Goal: Task Accomplishment & Management: Manage account settings

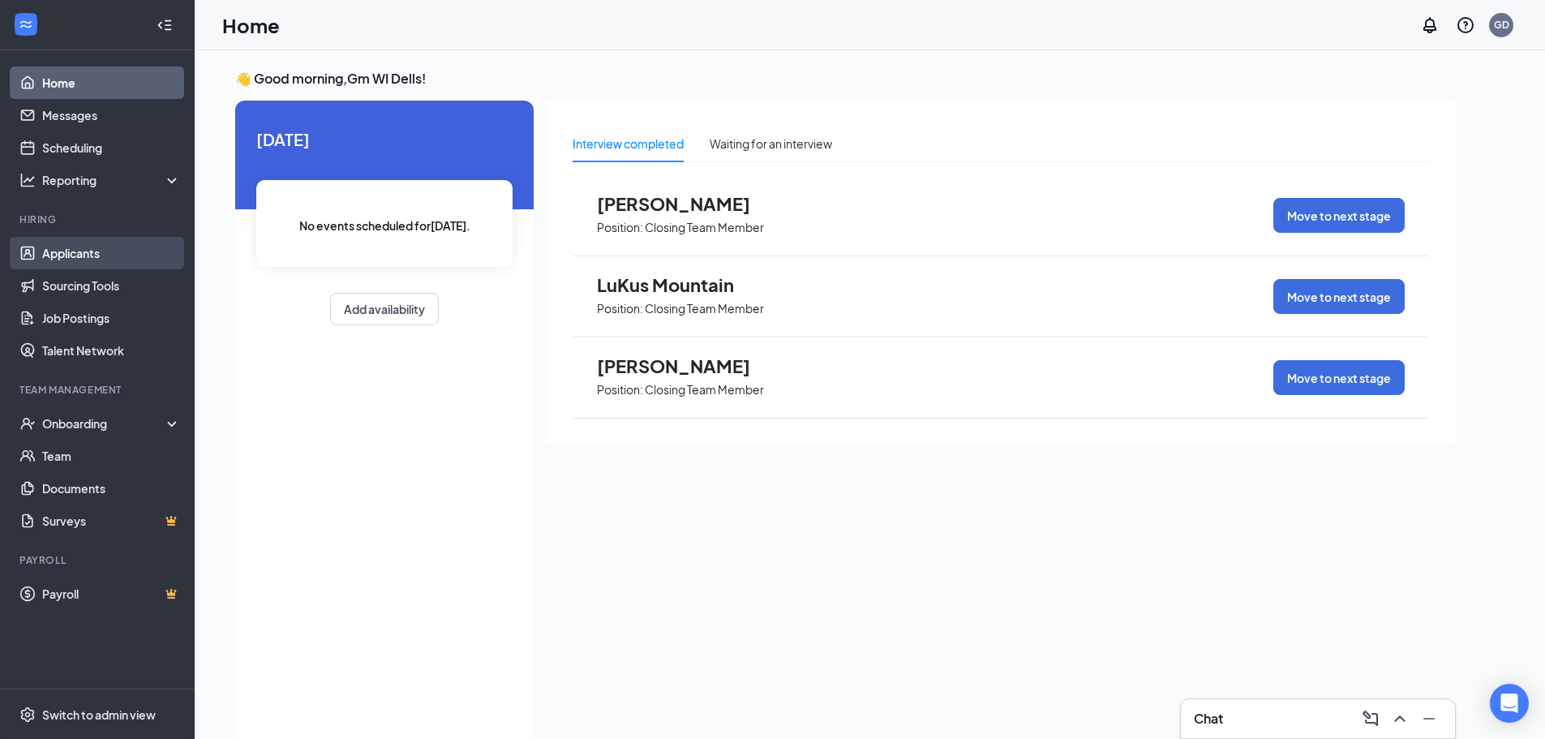
click at [75, 252] on link "Applicants" at bounding box center [111, 253] width 139 height 32
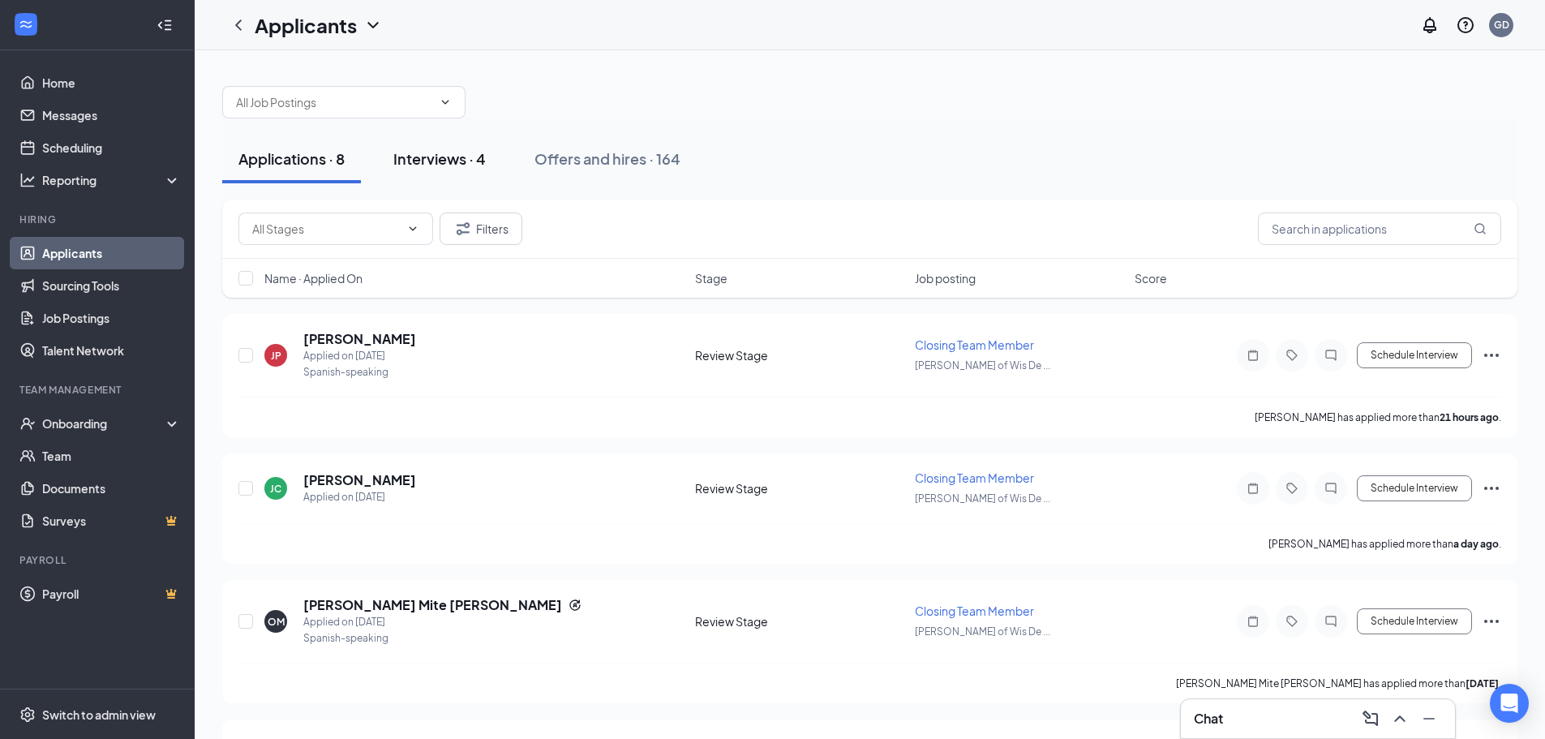
click at [449, 167] on div "Interviews · 4" at bounding box center [439, 158] width 92 height 20
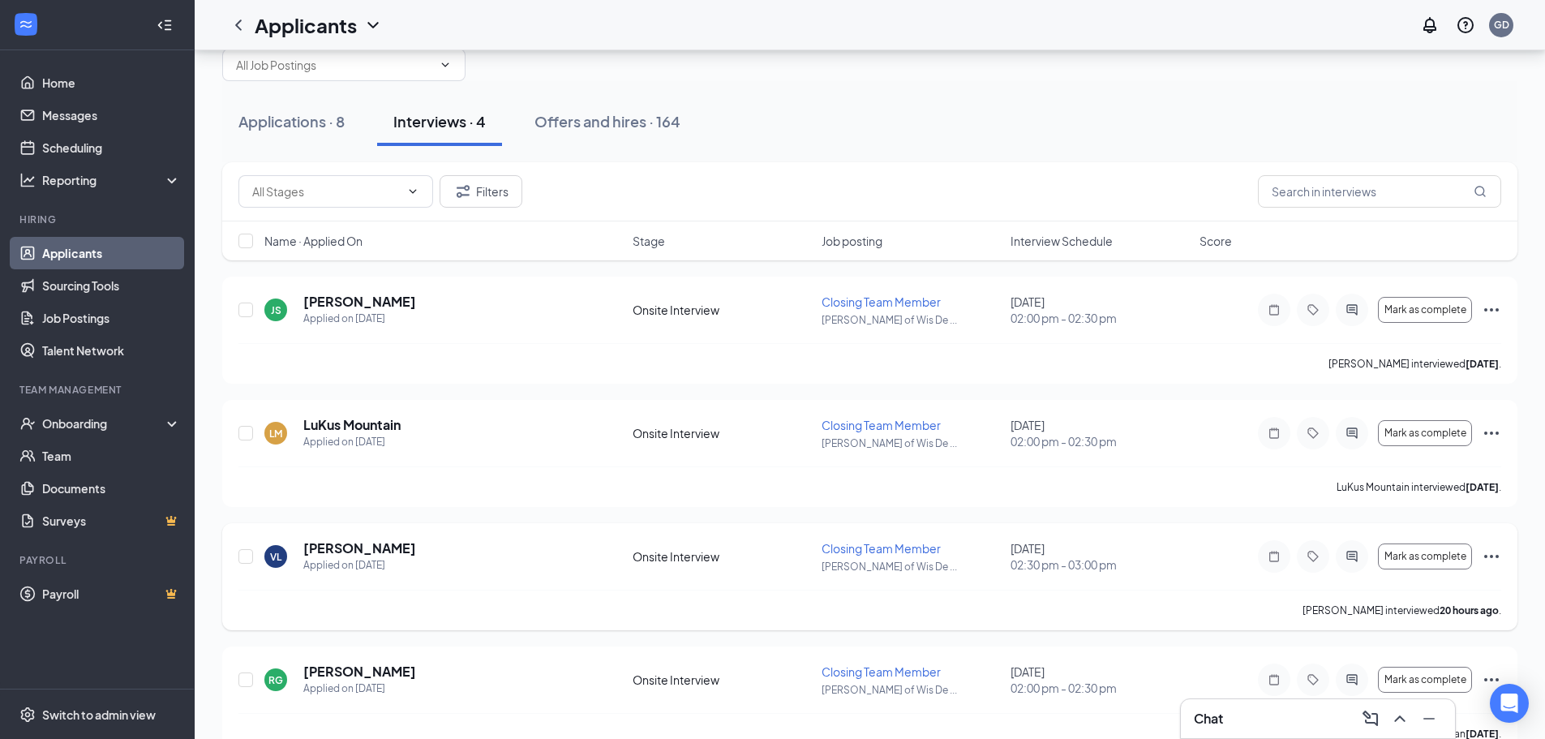
scroll to position [71, 0]
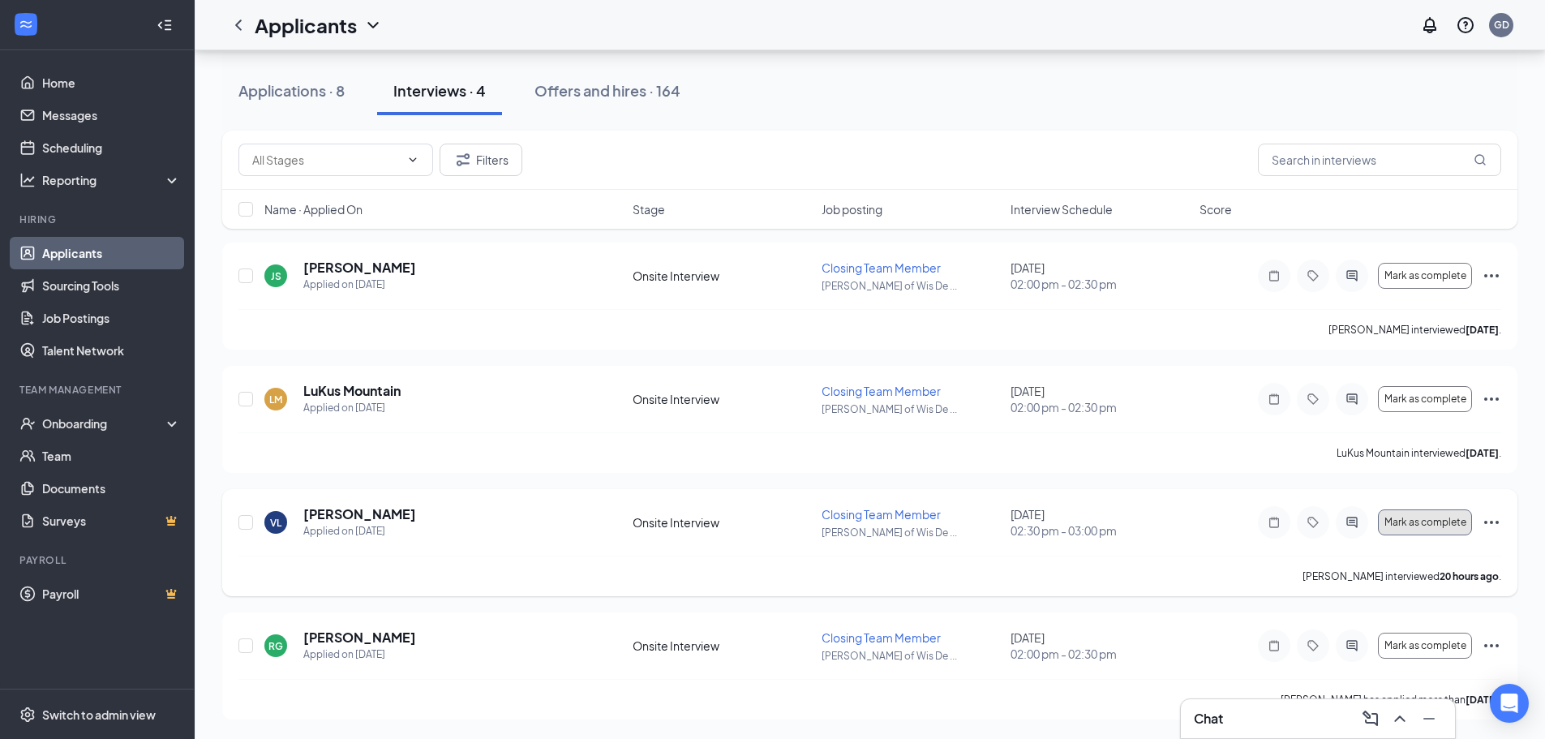
click at [1431, 525] on span "Mark as complete" at bounding box center [1425, 522] width 82 height 11
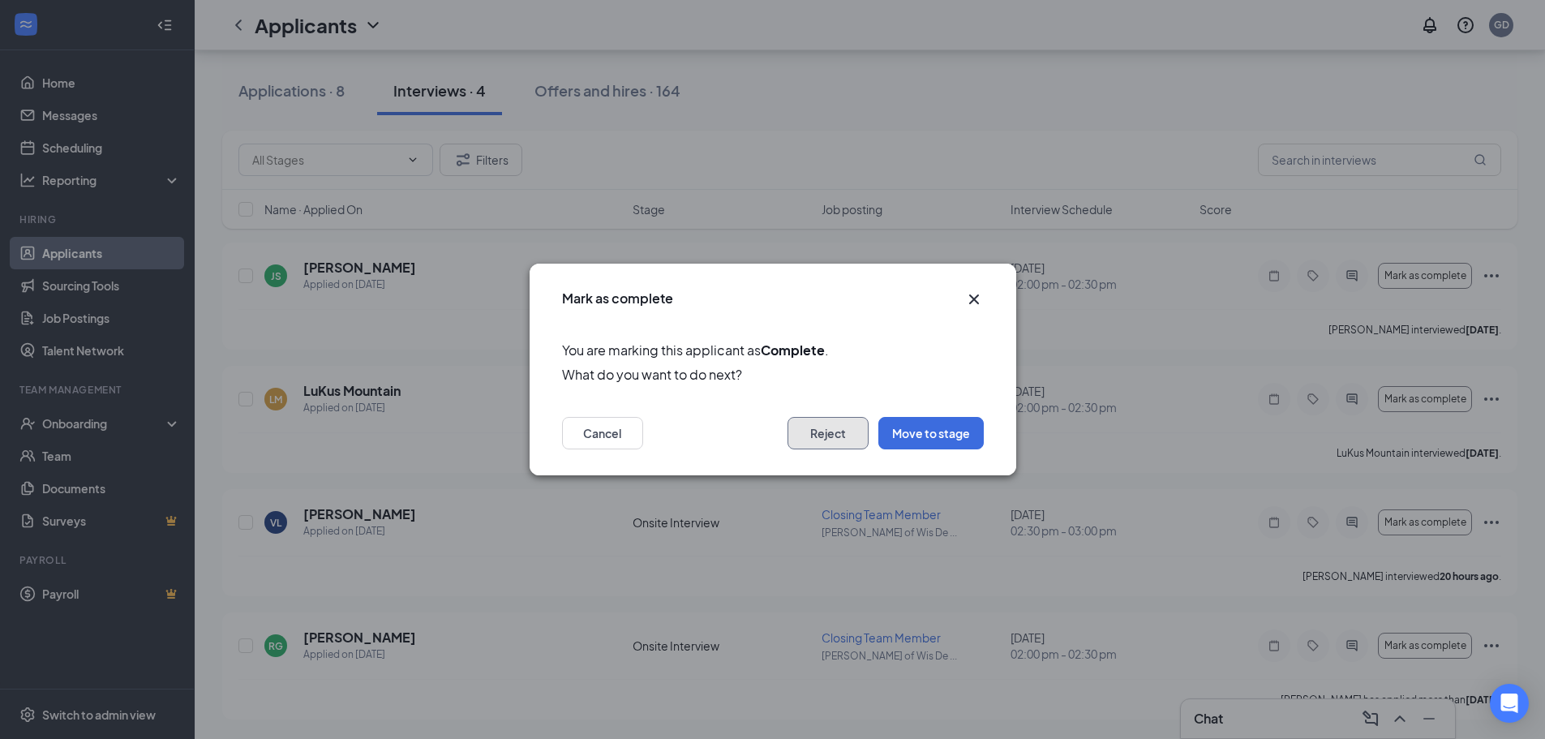
click at [841, 434] on button "Reject" at bounding box center [827, 433] width 81 height 32
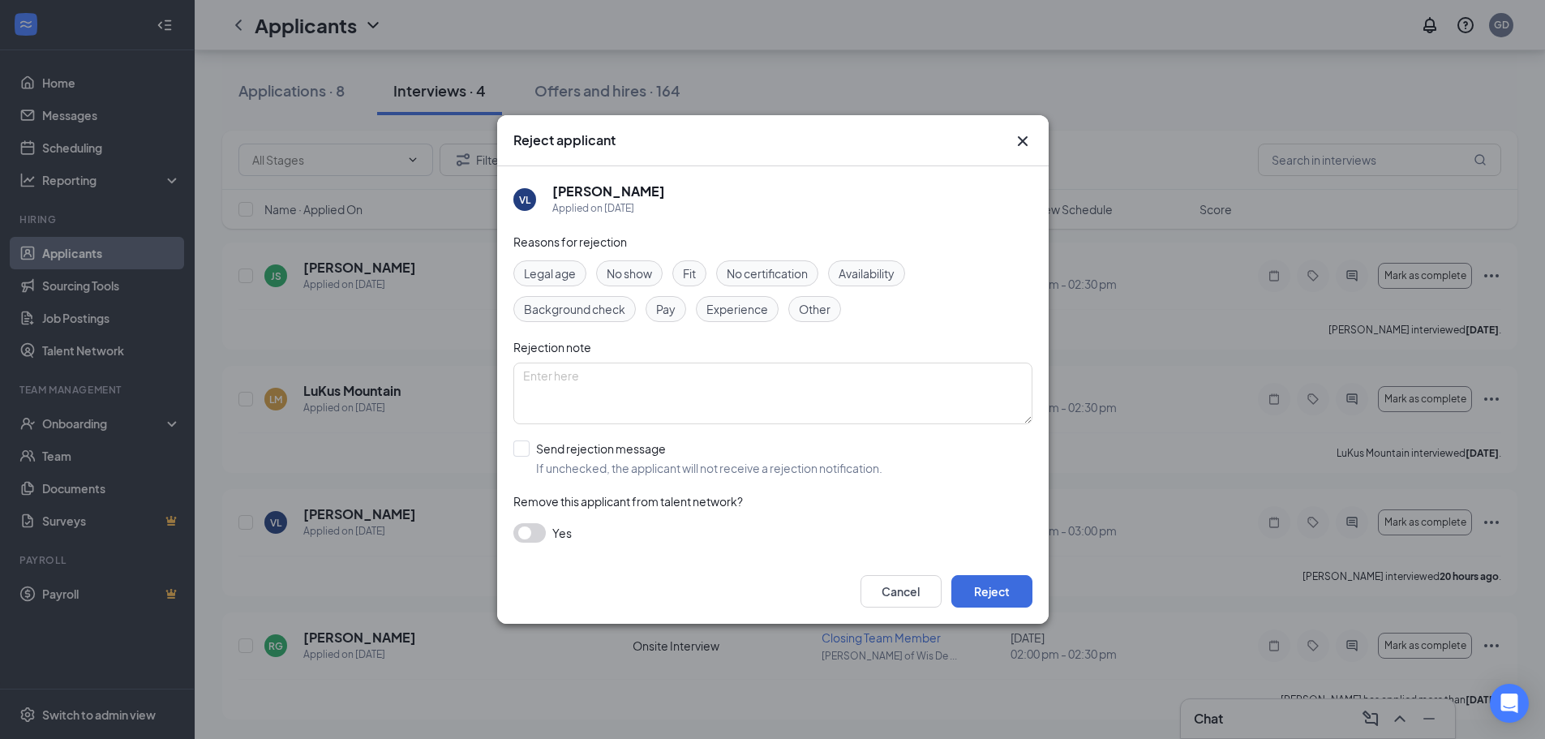
click at [529, 530] on button "button" at bounding box center [529, 532] width 32 height 19
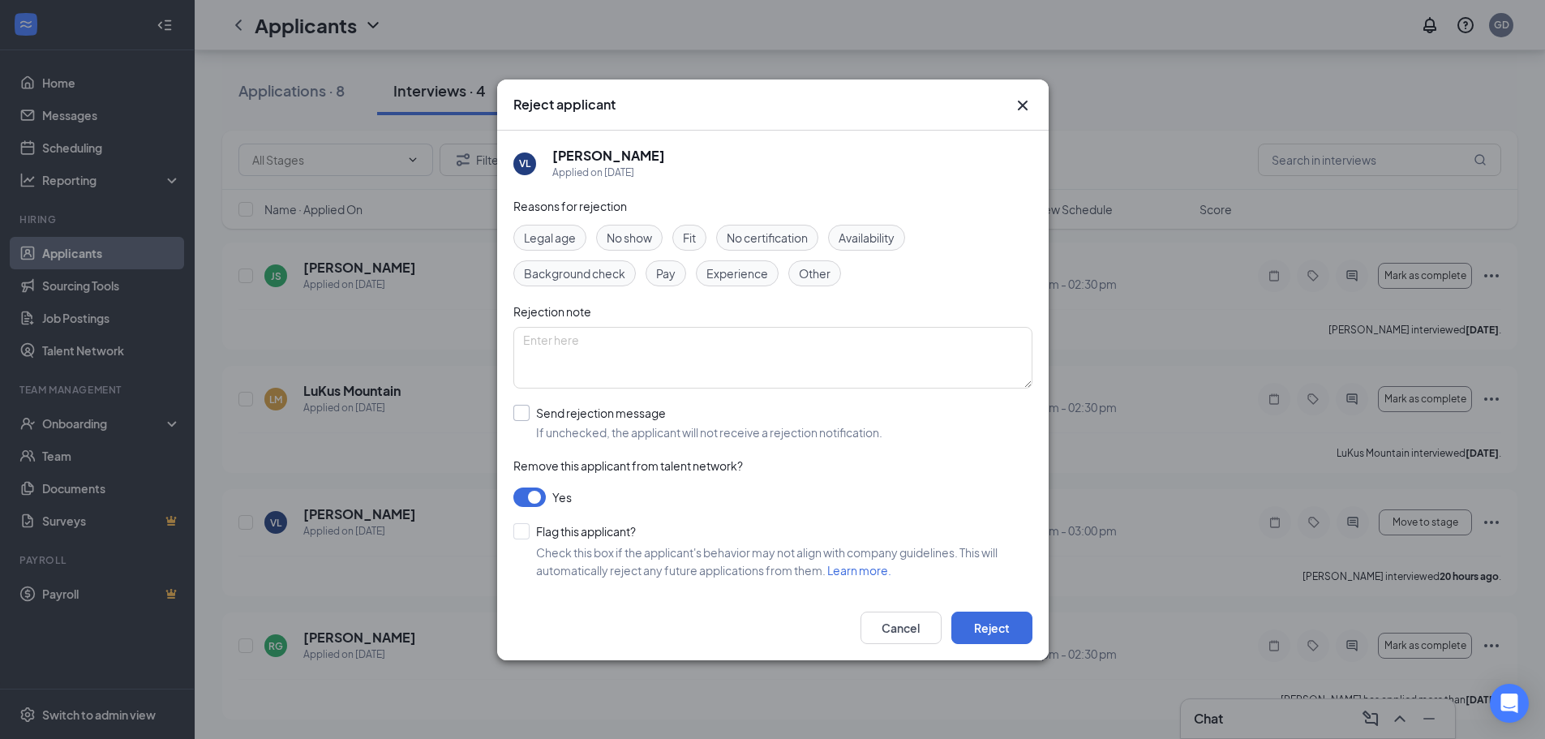
click at [518, 412] on input "Send rejection message If unchecked, the applicant will not receive a rejection…" at bounding box center [697, 423] width 369 height 36
checkbox input "true"
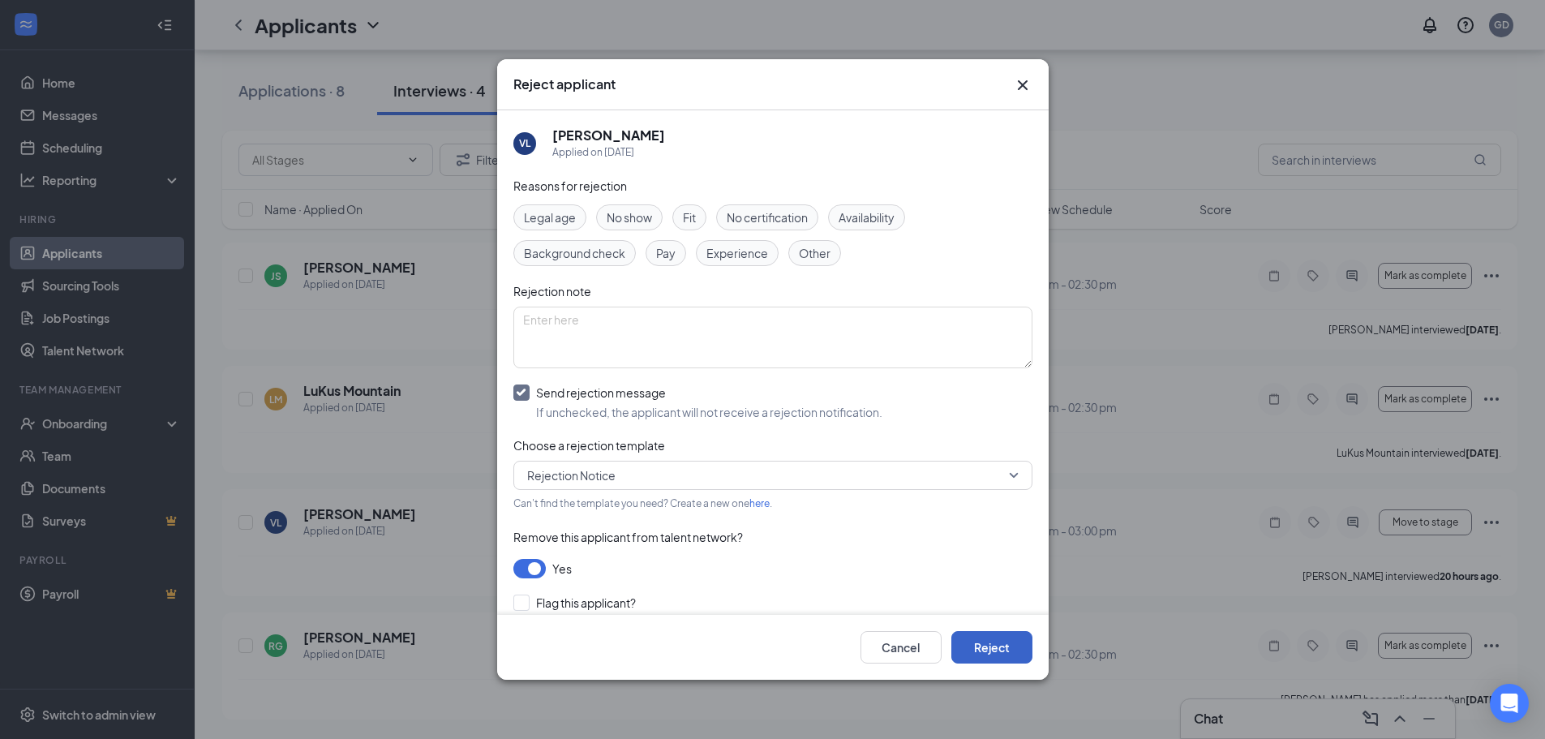
click at [998, 639] on button "Reject" at bounding box center [991, 647] width 81 height 32
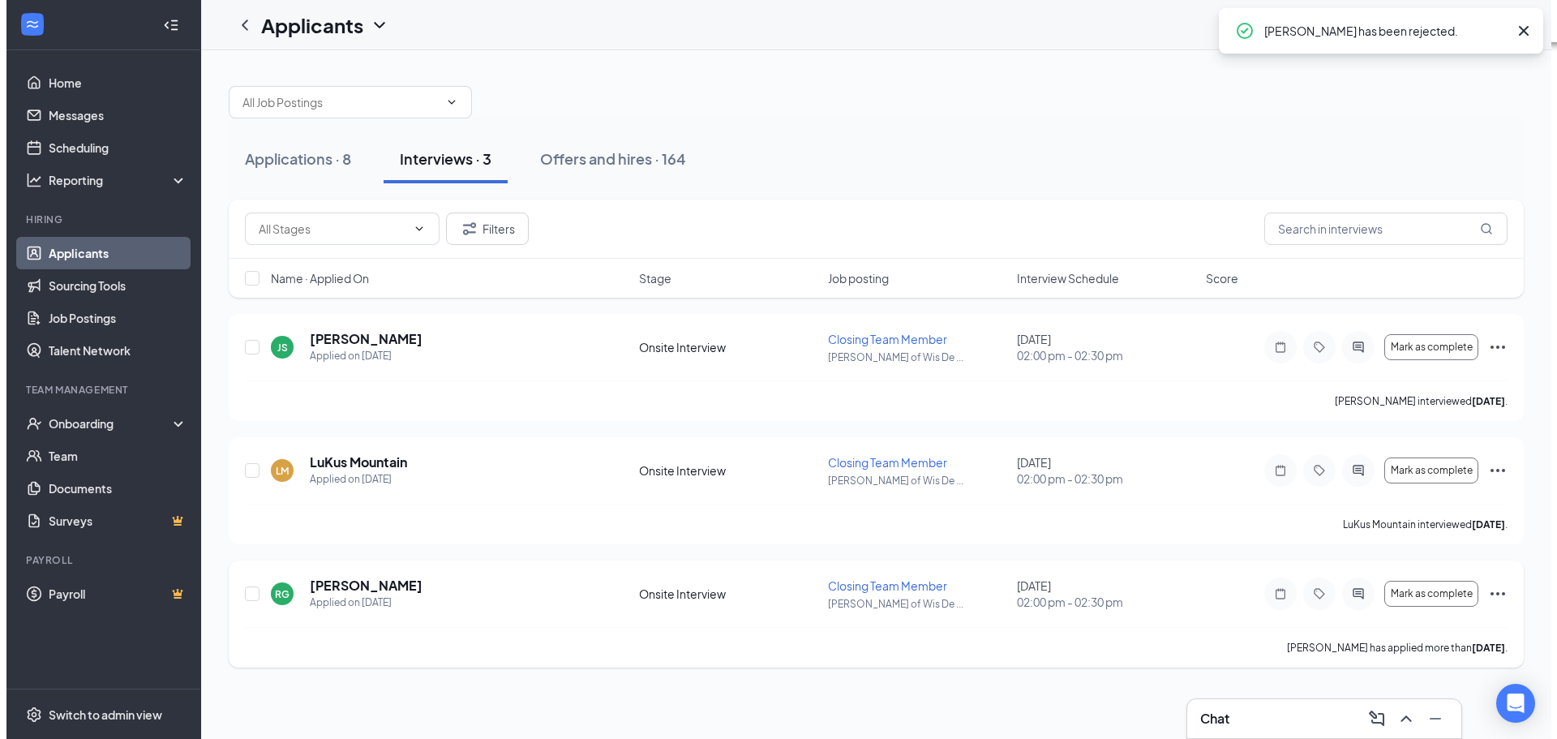
scroll to position [0, 0]
